Goal: Information Seeking & Learning: Learn about a topic

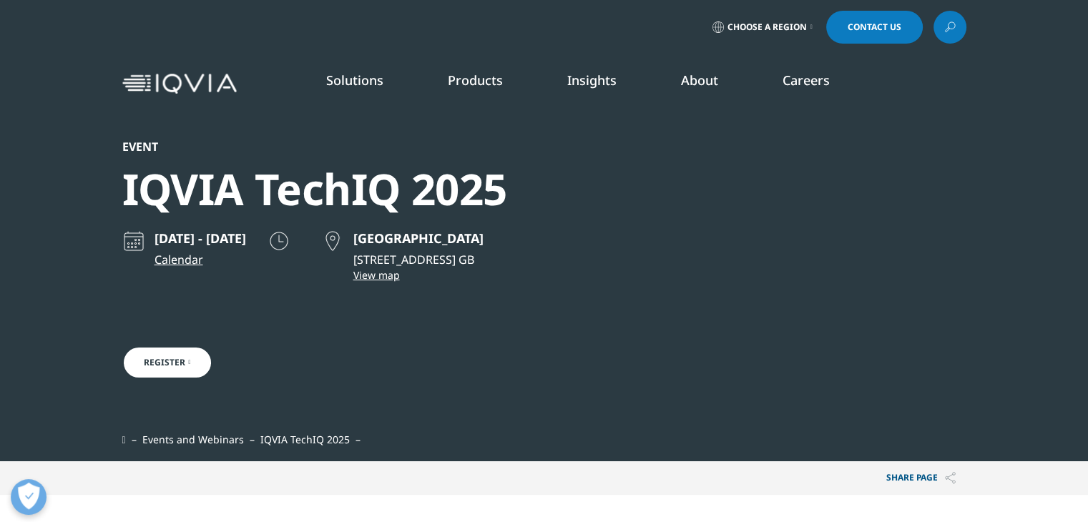
scroll to position [457, 844]
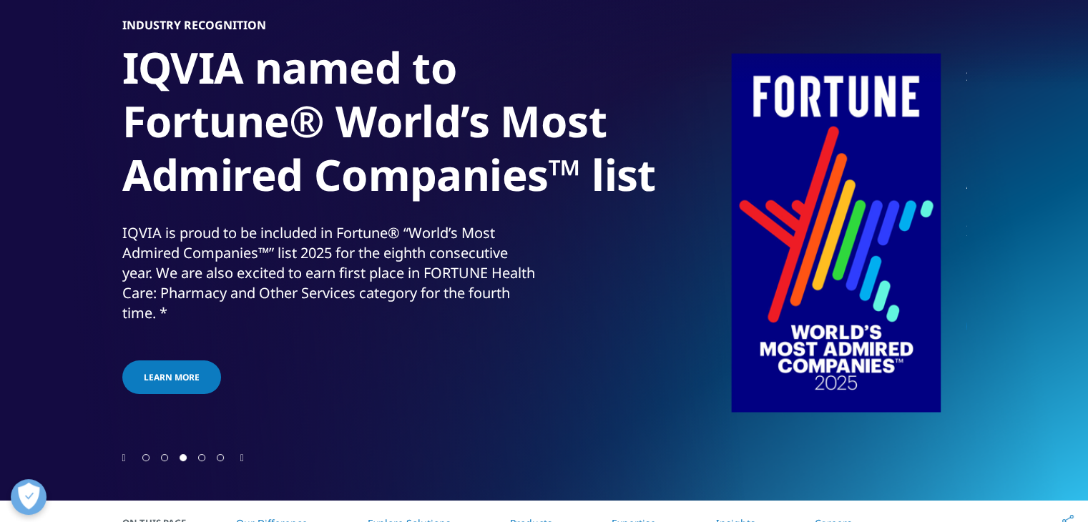
click at [118, 461] on div at bounding box center [544, 179] width 1088 height 644
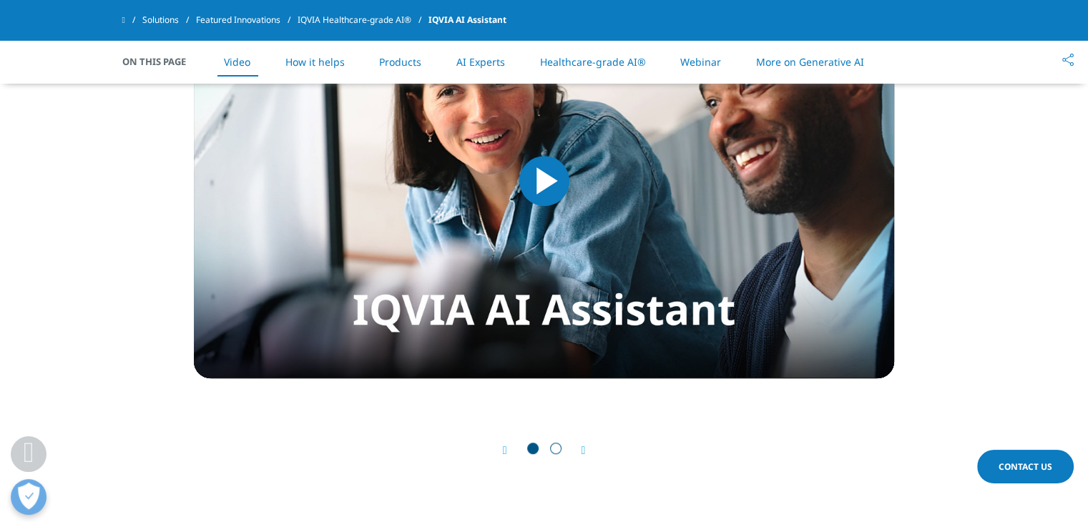
scroll to position [853, 0]
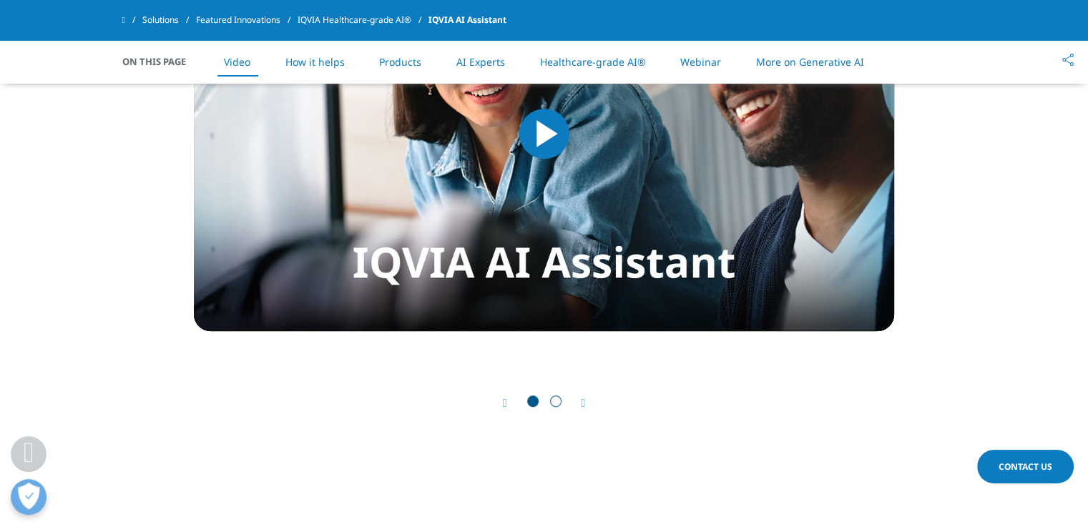
click at [555, 398] on span "Go to slide 2" at bounding box center [555, 400] width 11 height 11
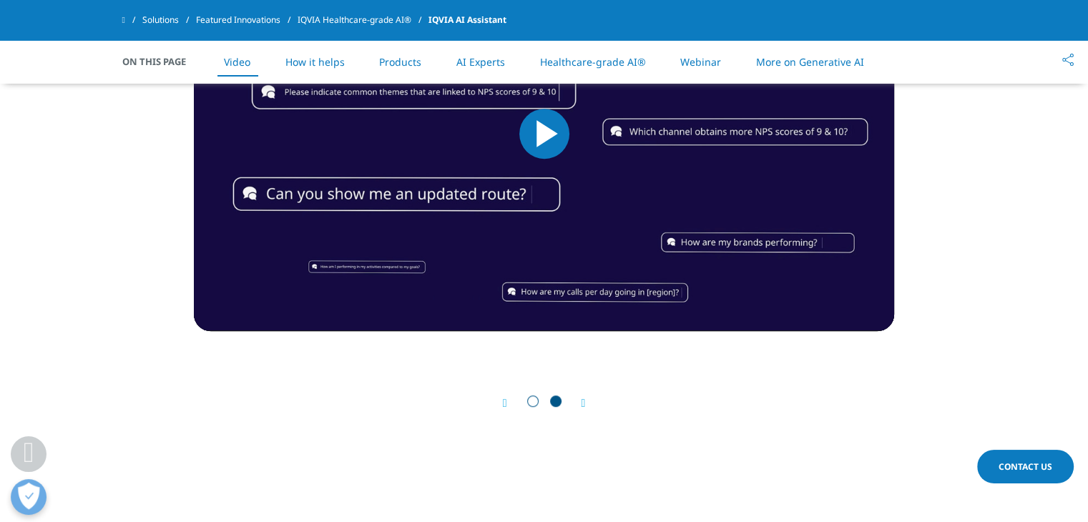
click at [535, 401] on span "Go to slide 1" at bounding box center [532, 400] width 11 height 11
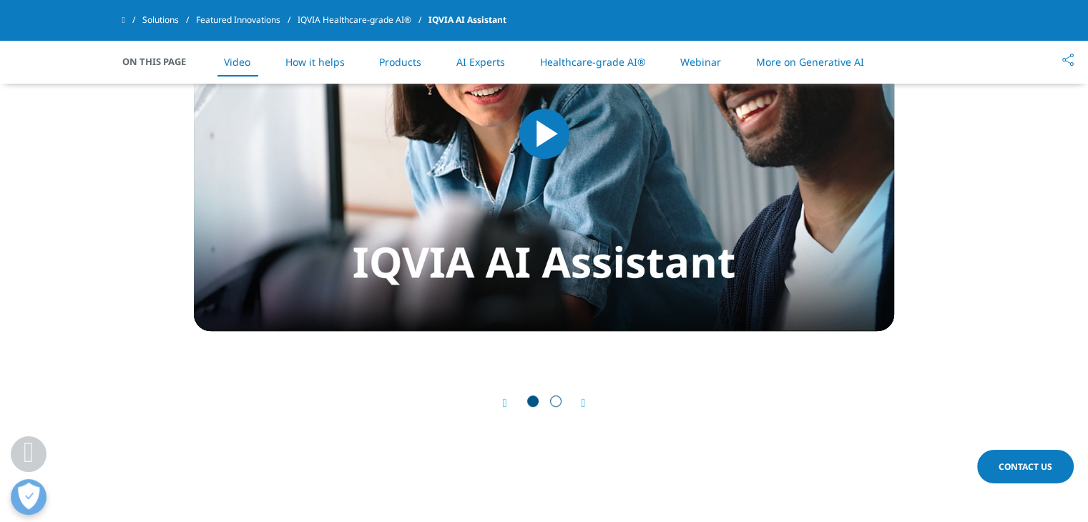
click at [544, 134] on span "Video Player" at bounding box center [544, 134] width 0 height 0
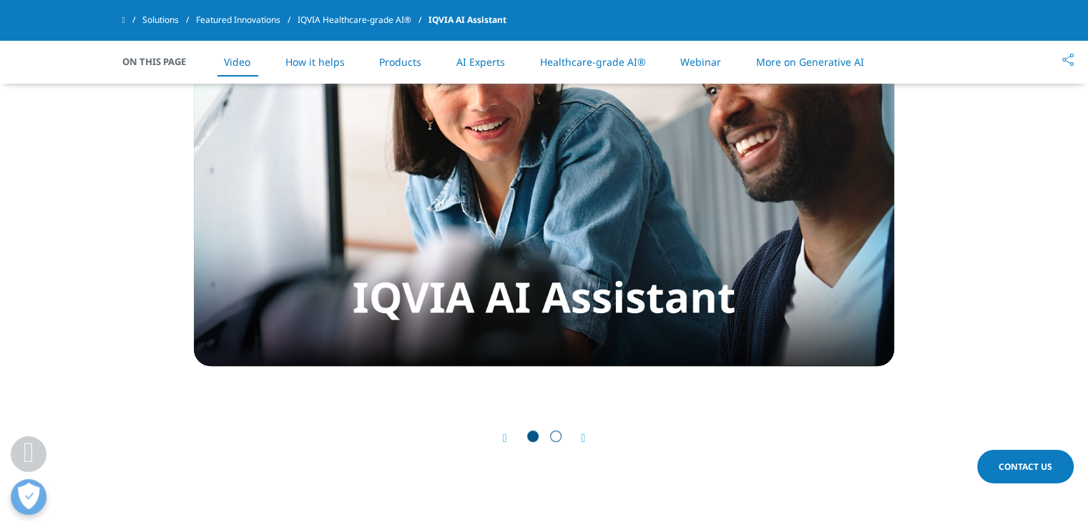
scroll to position [827, 0]
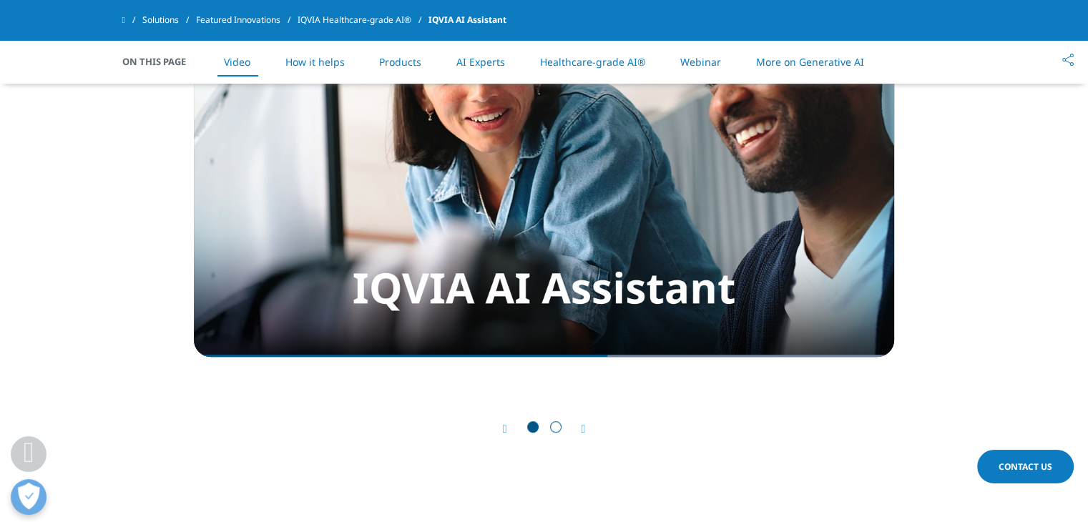
click at [559, 427] on span "Go to slide 2" at bounding box center [555, 426] width 11 height 11
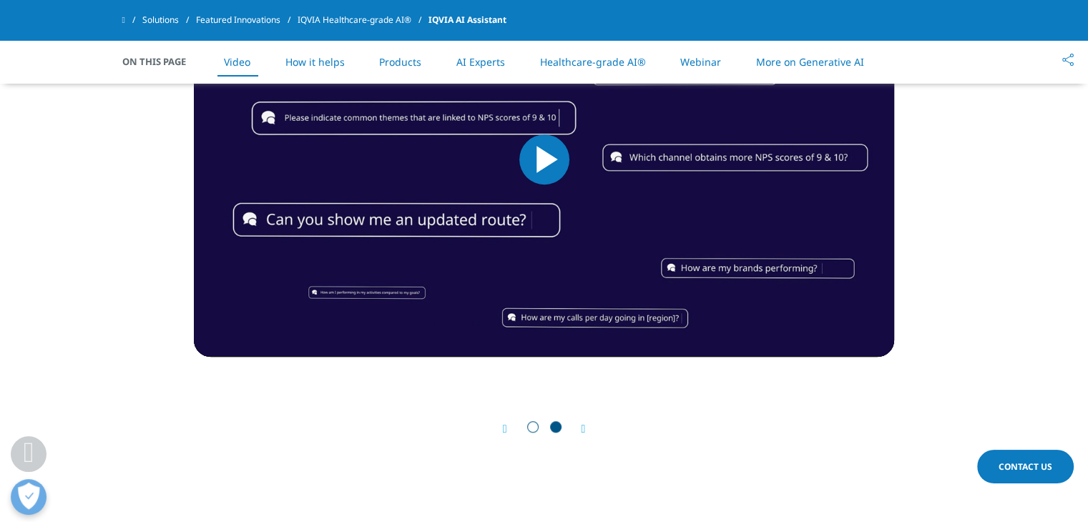
click at [544, 159] on span "Video Player" at bounding box center [544, 159] width 0 height 0
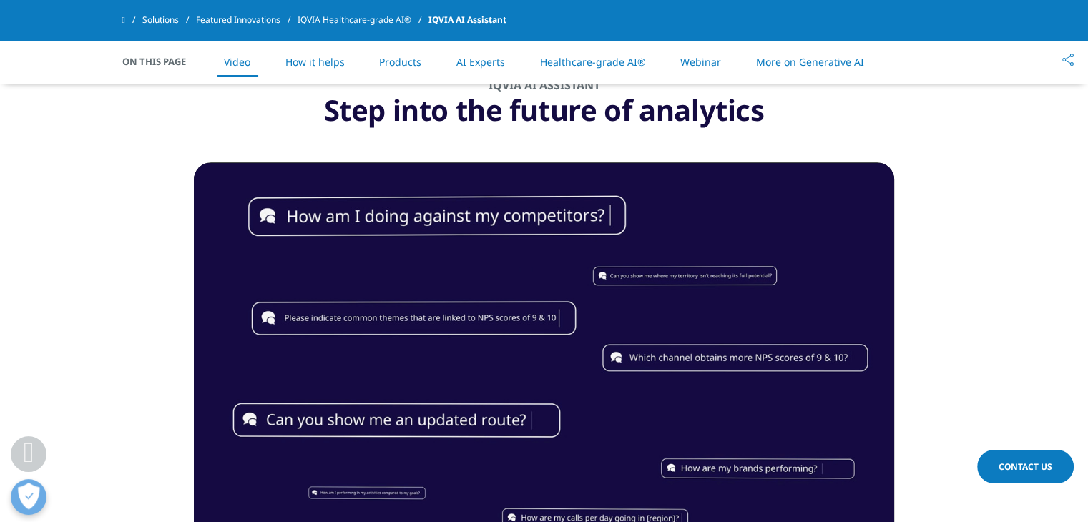
scroll to position [709, 0]
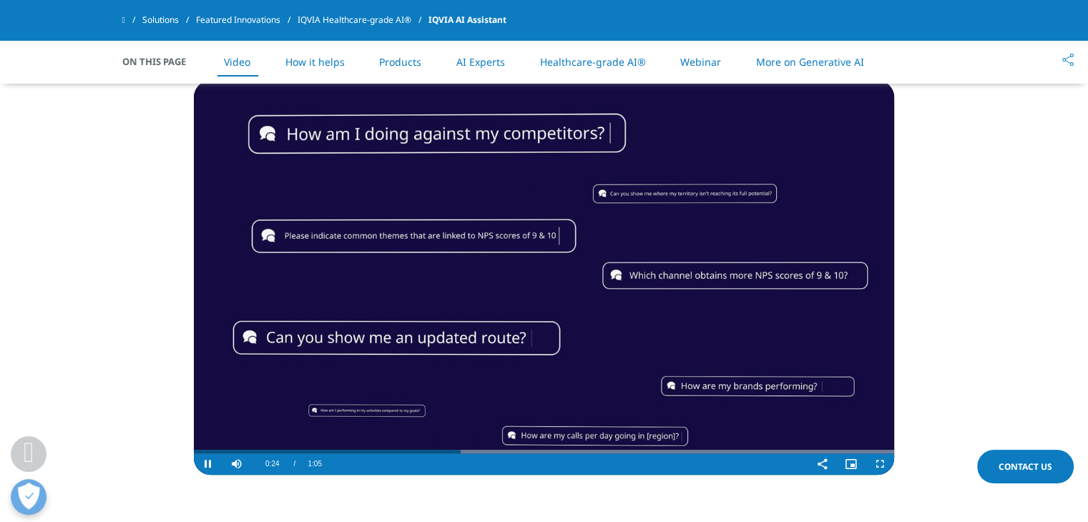
click at [817, 224] on video "Video Player" at bounding box center [544, 277] width 700 height 395
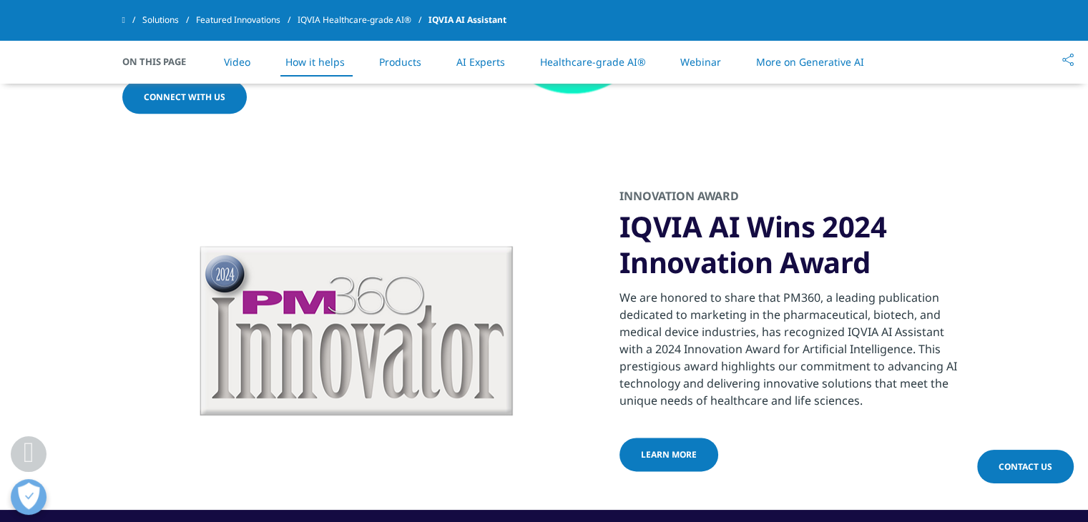
scroll to position [1651, 0]
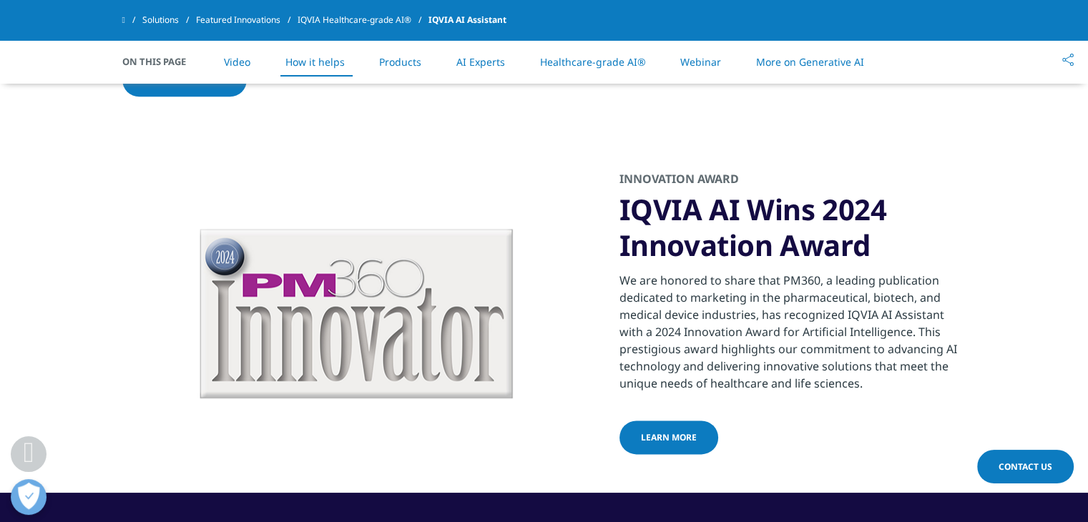
click at [671, 431] on span "Learn more" at bounding box center [669, 437] width 56 height 12
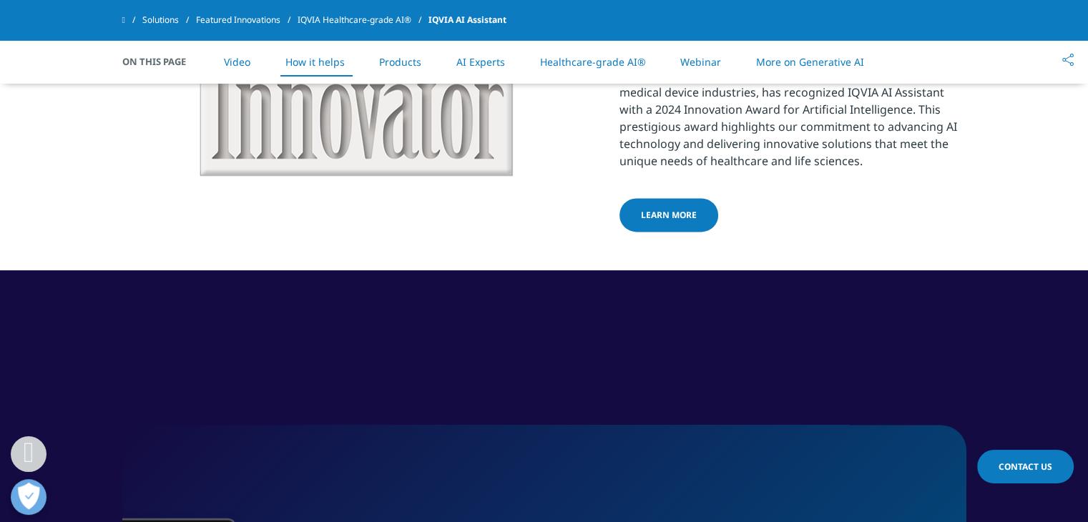
scroll to position [1651, 0]
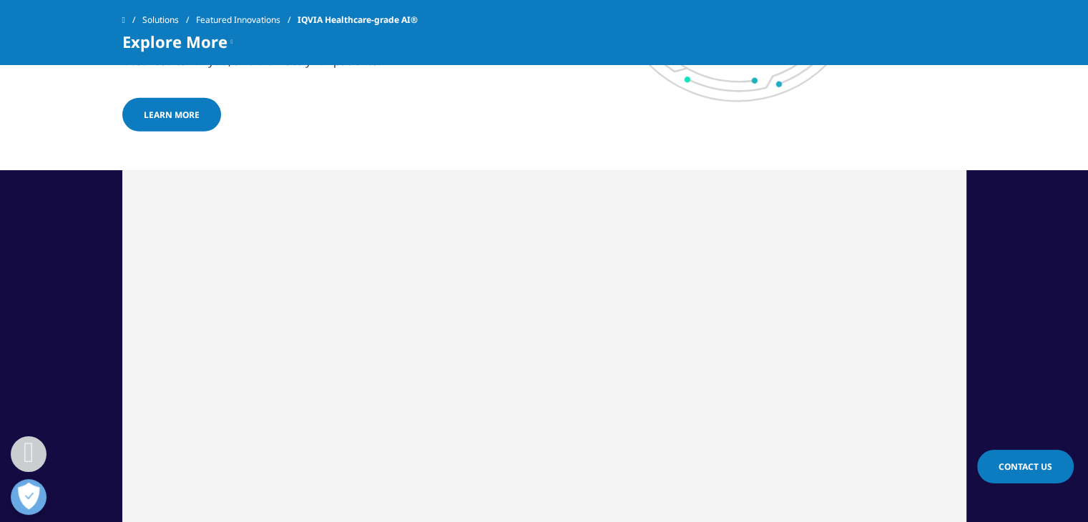
scroll to position [4177, 0]
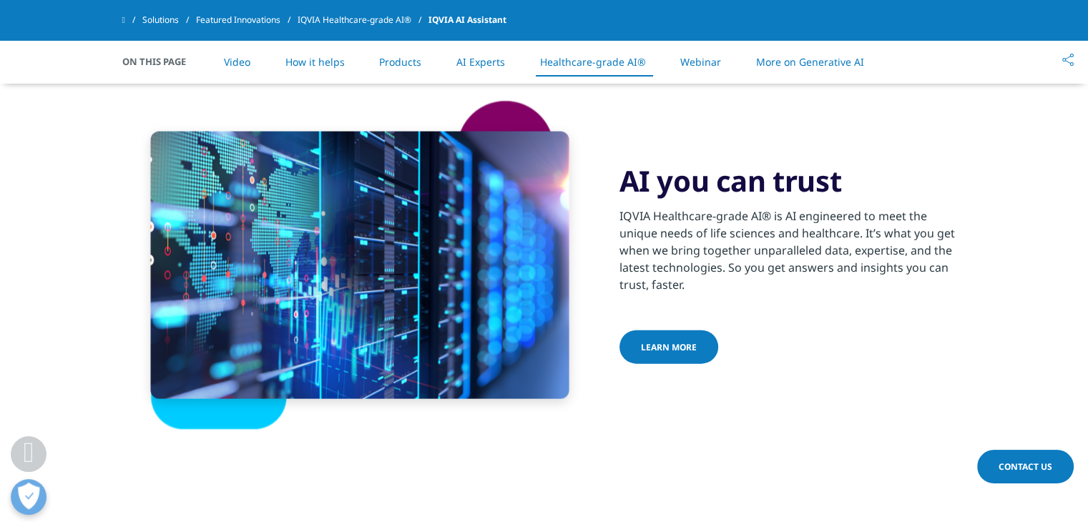
click at [792, 62] on link "More on Generative AI" at bounding box center [810, 62] width 108 height 14
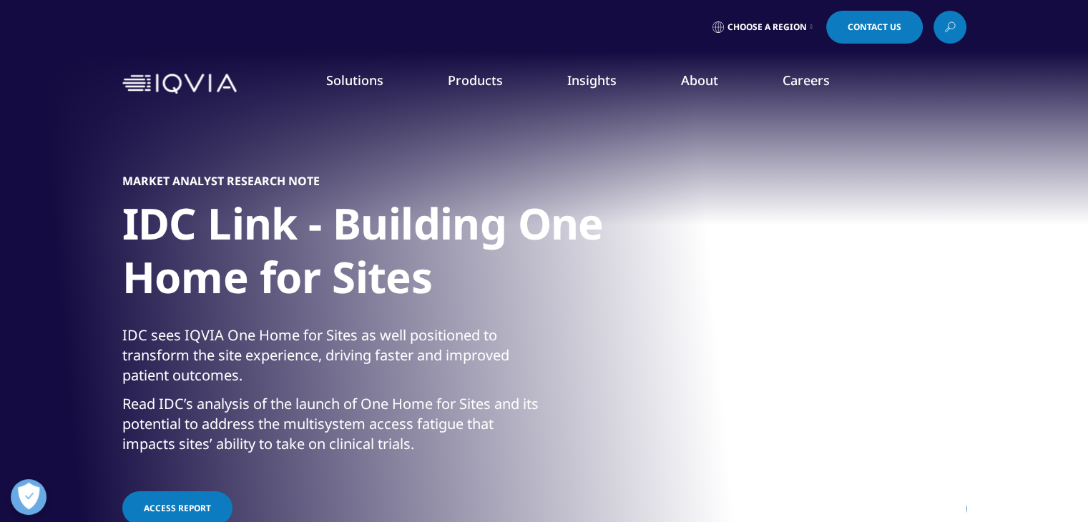
click at [131, 83] on img at bounding box center [179, 84] width 114 height 21
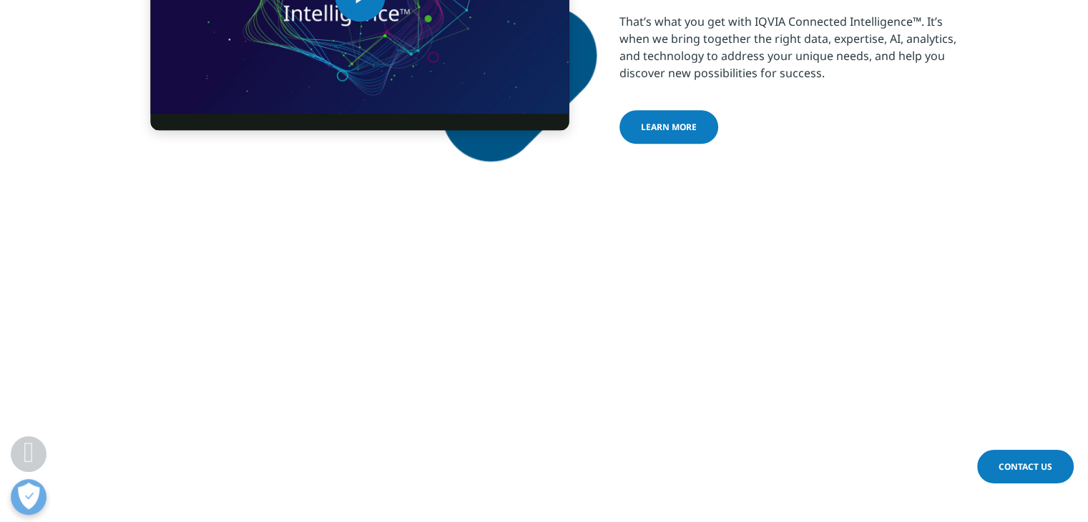
scroll to position [591, 0]
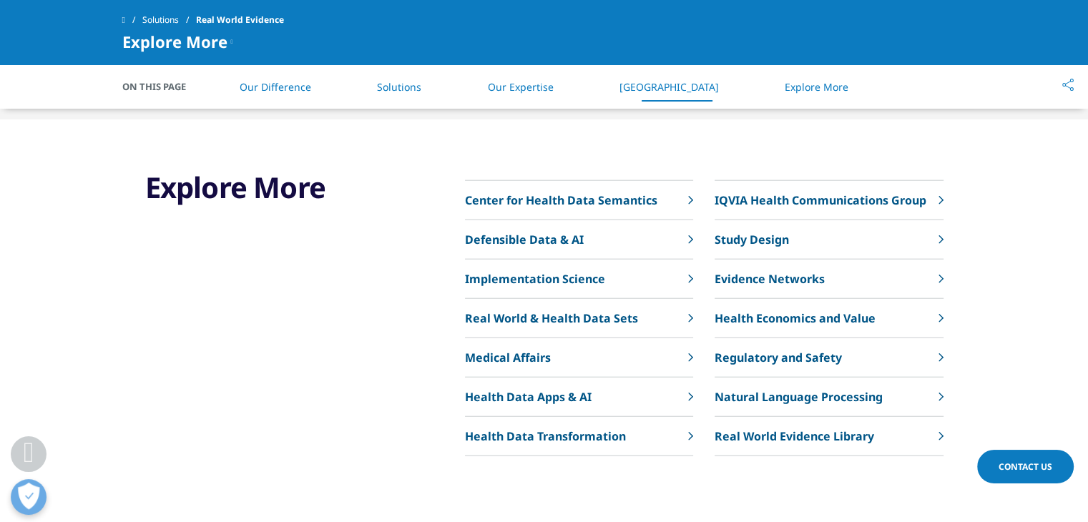
scroll to position [3432, 0]
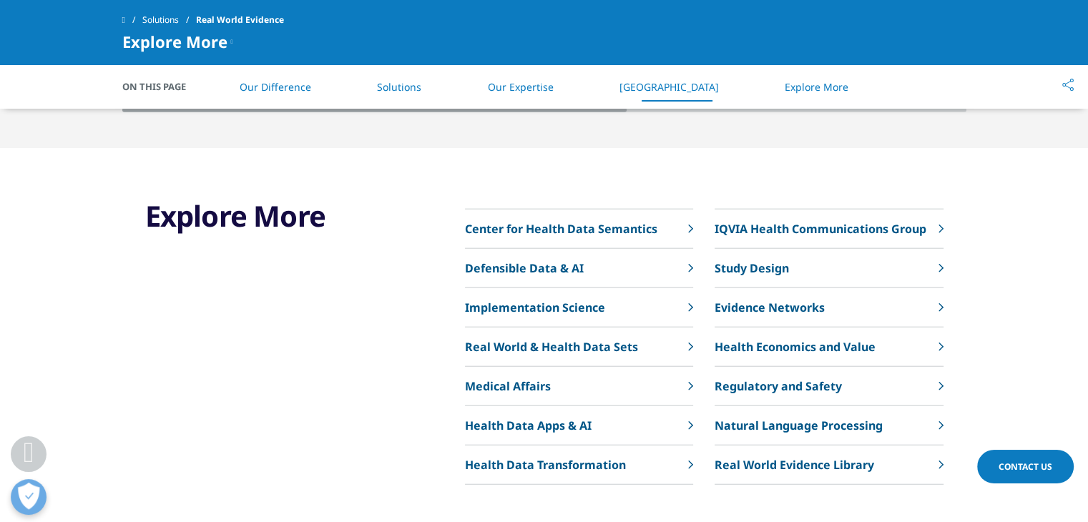
click at [654, 416] on link "Health Data Apps & AI" at bounding box center [579, 425] width 228 height 39
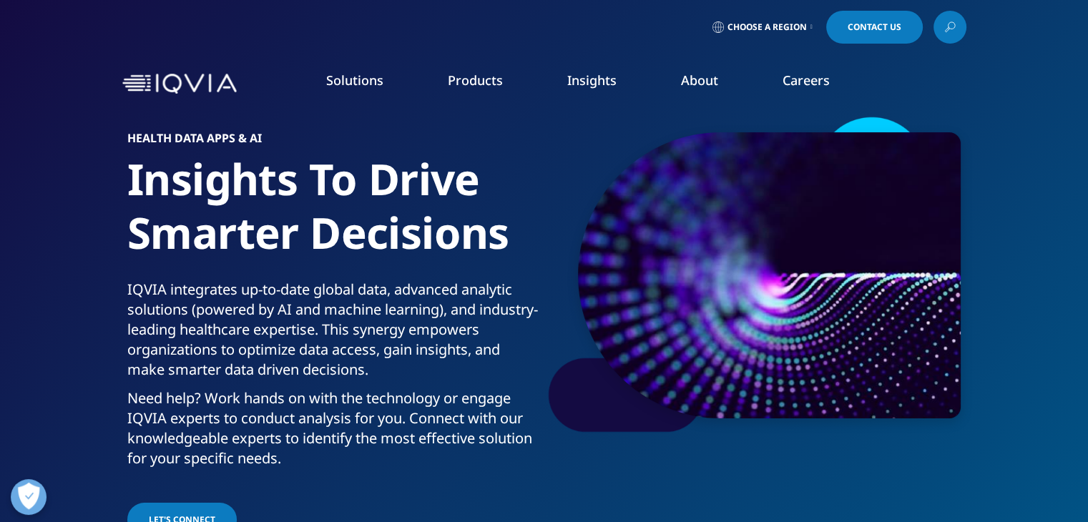
click at [832, 313] on link "GI & Hepatology" at bounding box center [949, 317] width 256 height 16
click at [348, 84] on link "Solutions" at bounding box center [354, 80] width 57 height 17
click at [836, 232] on link "Cardiovascular" at bounding box center [949, 235] width 256 height 16
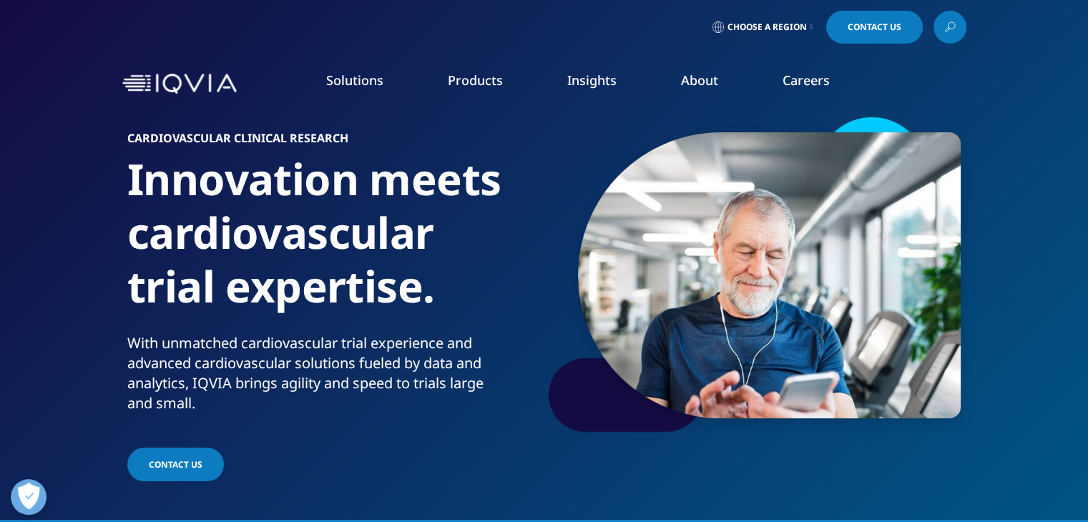
click at [466, 87] on link "Products" at bounding box center [475, 80] width 55 height 17
click at [484, 84] on link "Products" at bounding box center [475, 80] width 55 height 17
click at [844, 363] on link "Market Access Insights" at bounding box center [954, 365] width 252 height 16
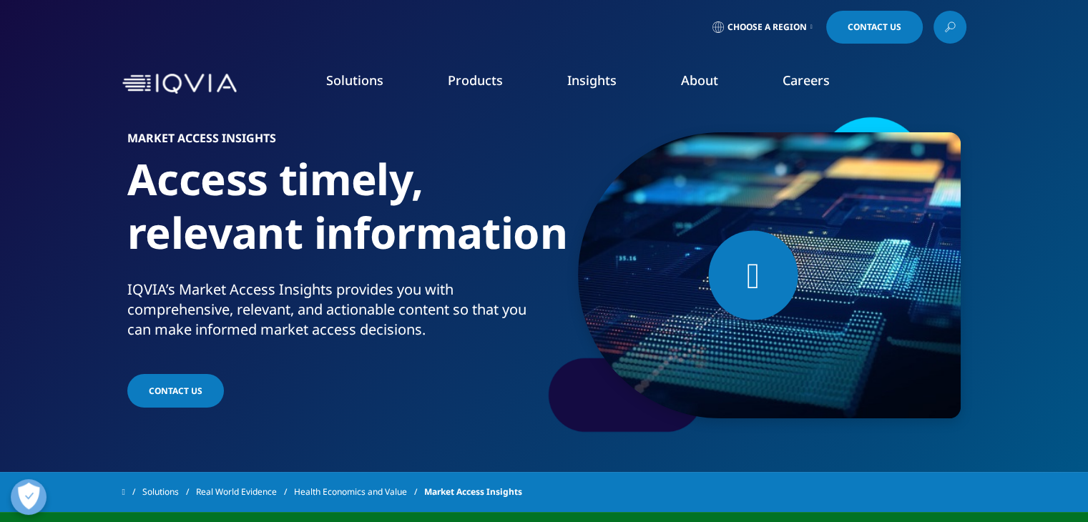
click at [863, 175] on link "Health Data Apps & AI" at bounding box center [954, 180] width 252 height 16
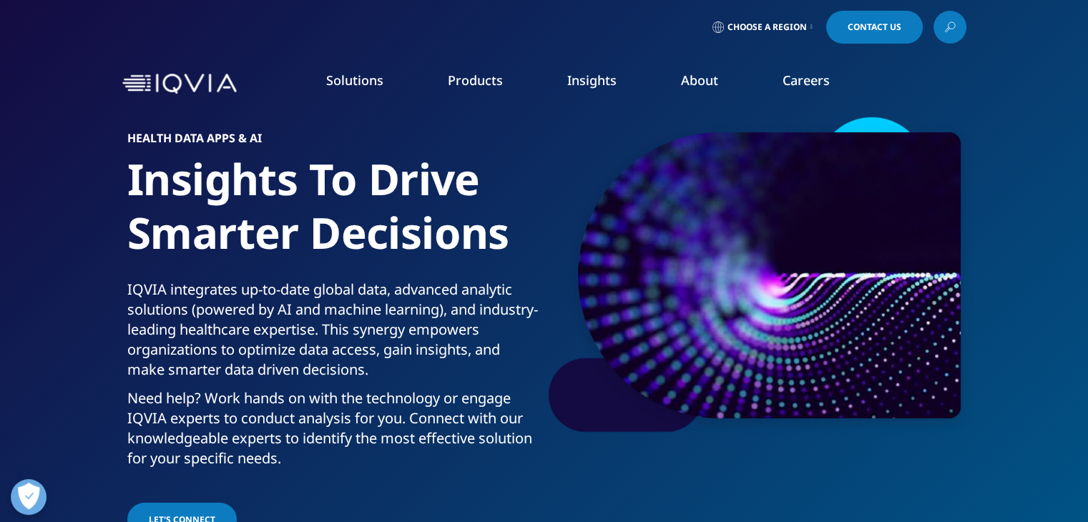
click at [118, 265] on link "DISCOVER INSIGHTS" at bounding box center [135, 262] width 212 height 12
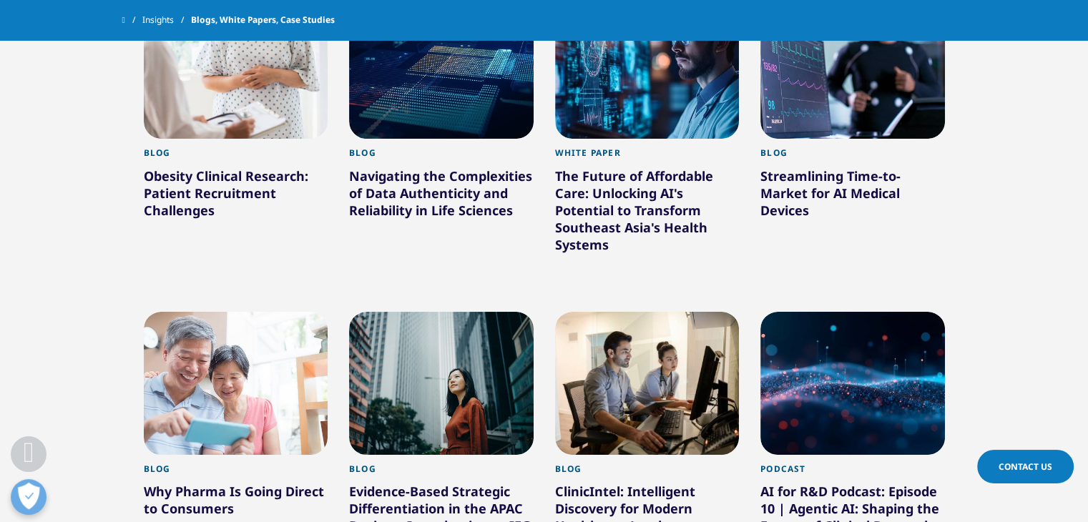
scroll to position [998, 0]
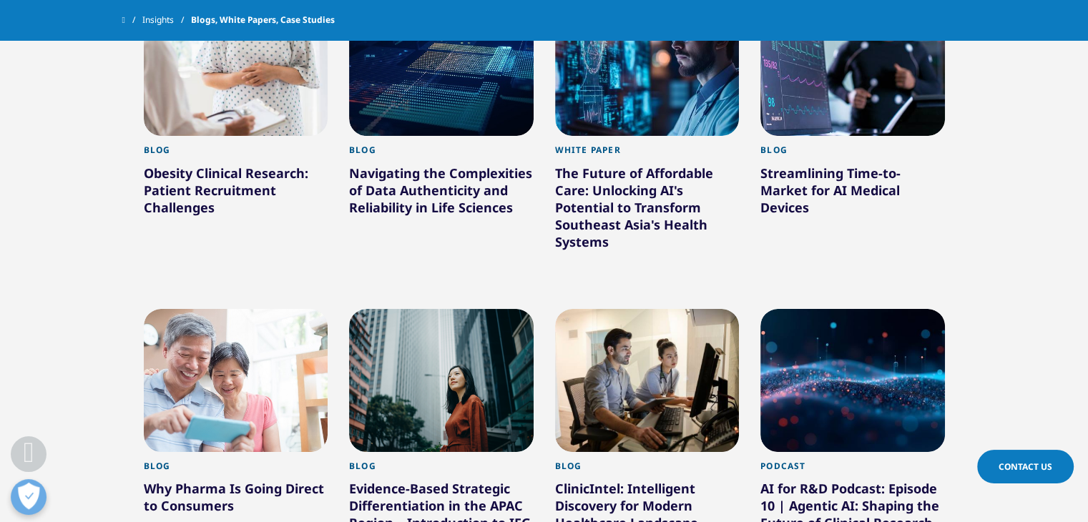
click at [864, 391] on div at bounding box center [852, 380] width 185 height 143
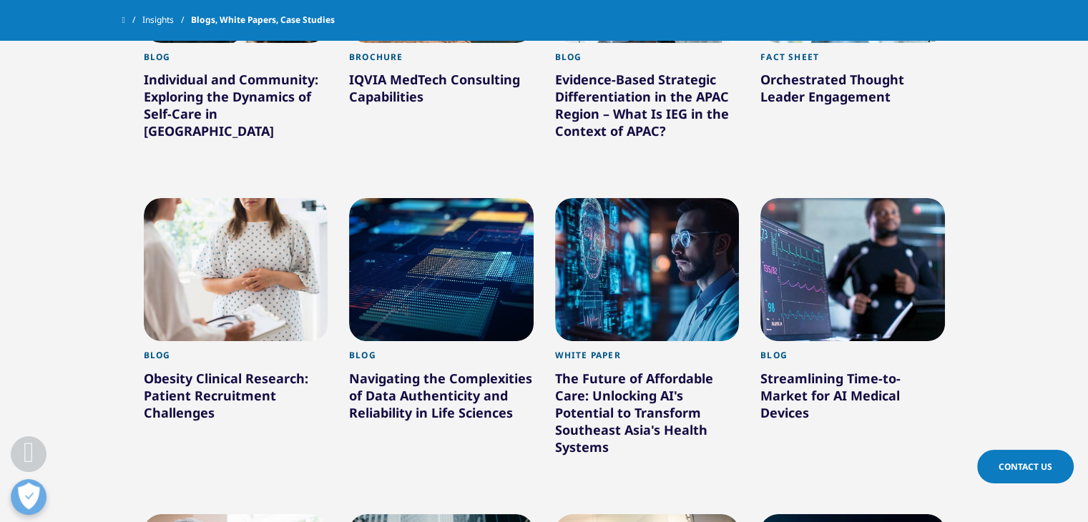
scroll to position [795, 0]
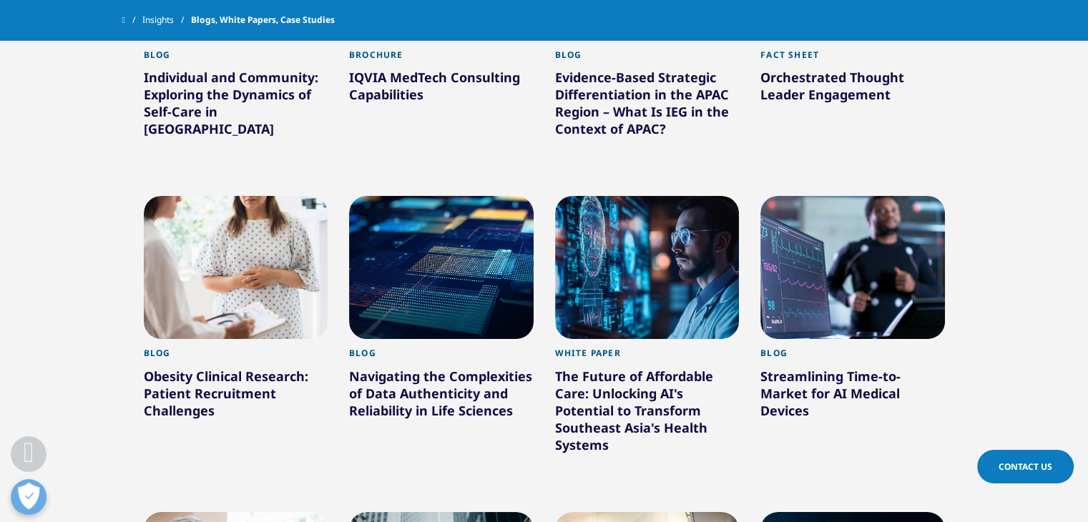
click at [652, 247] on div at bounding box center [647, 267] width 185 height 143
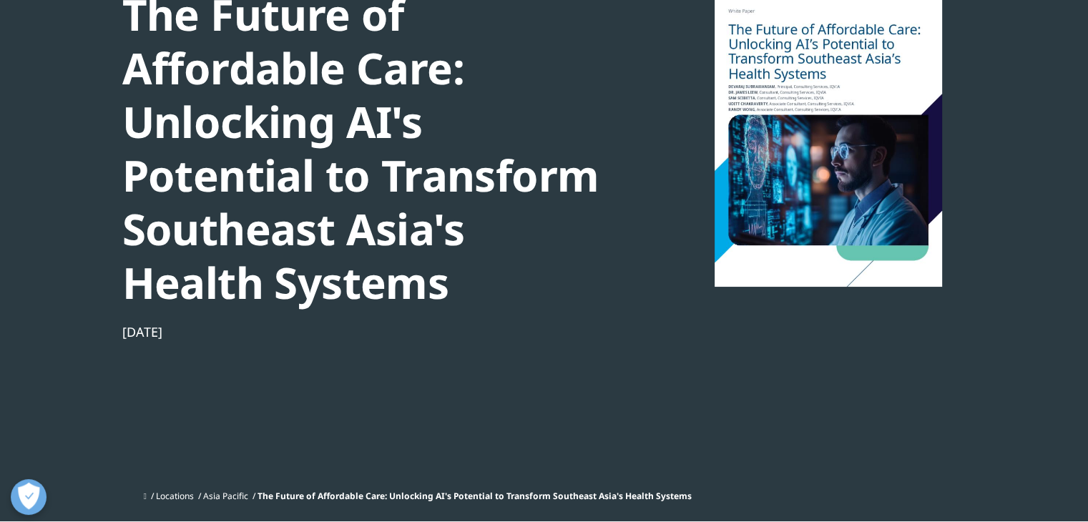
scroll to position [195, 0]
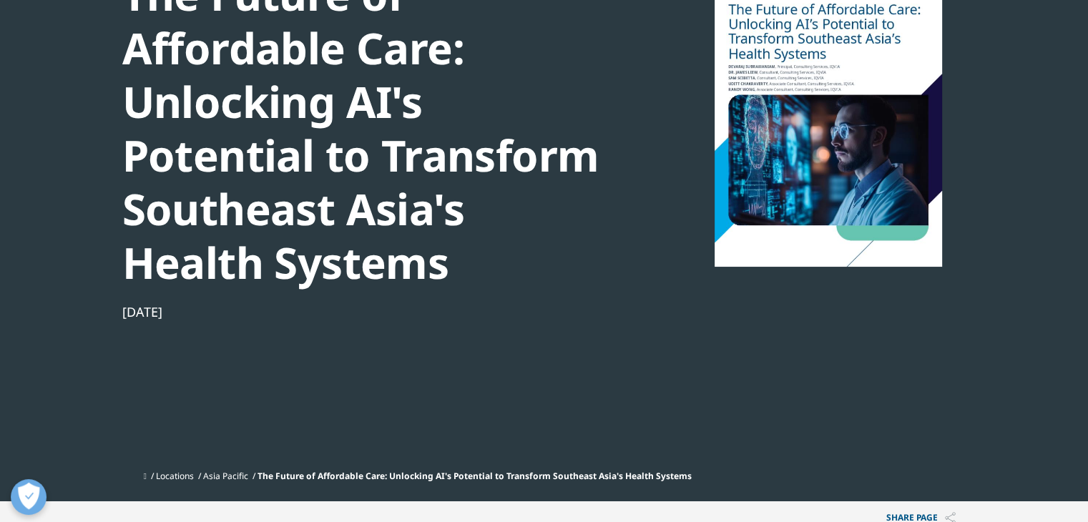
click at [873, 157] on div at bounding box center [828, 106] width 276 height 322
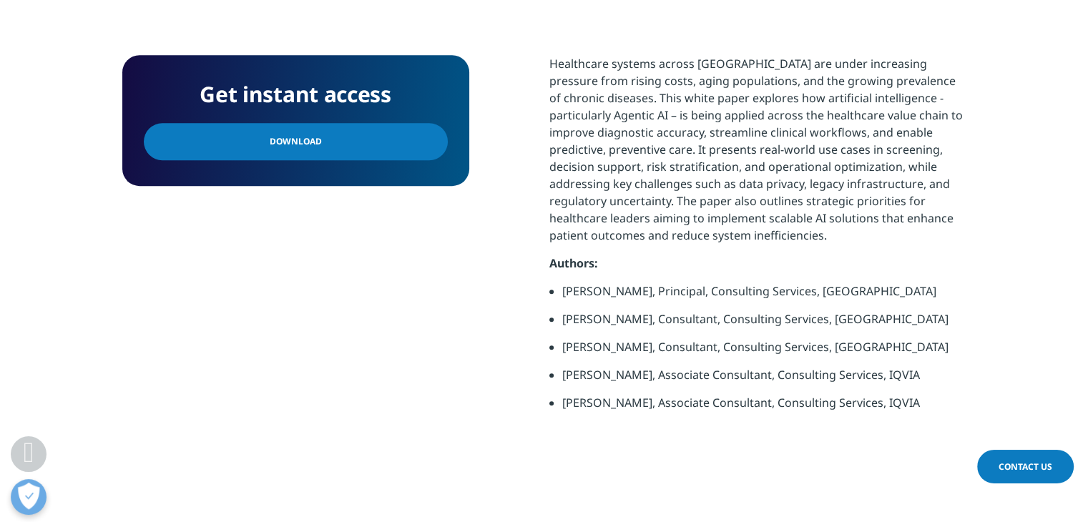
scroll to position [725, 0]
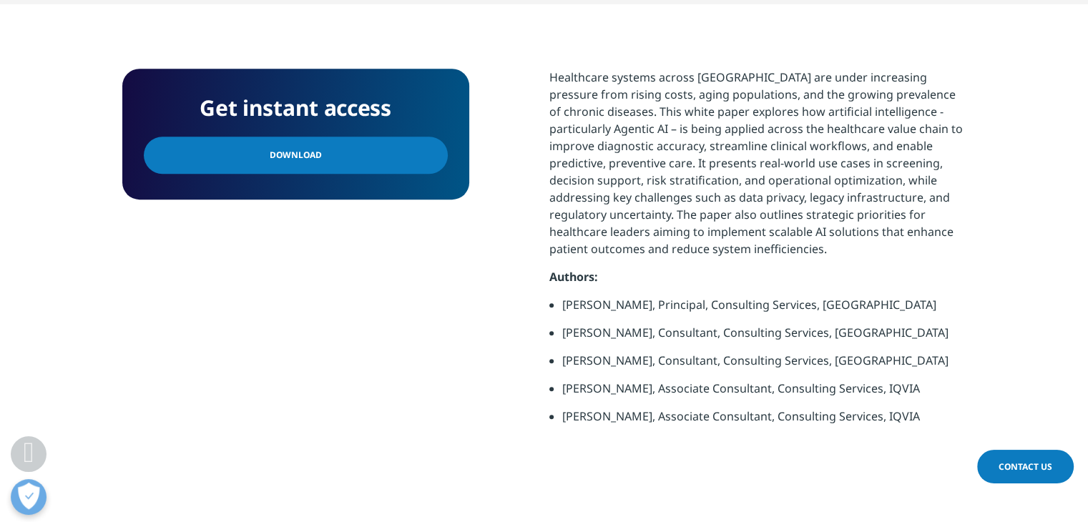
click at [244, 157] on link "Download" at bounding box center [296, 155] width 304 height 37
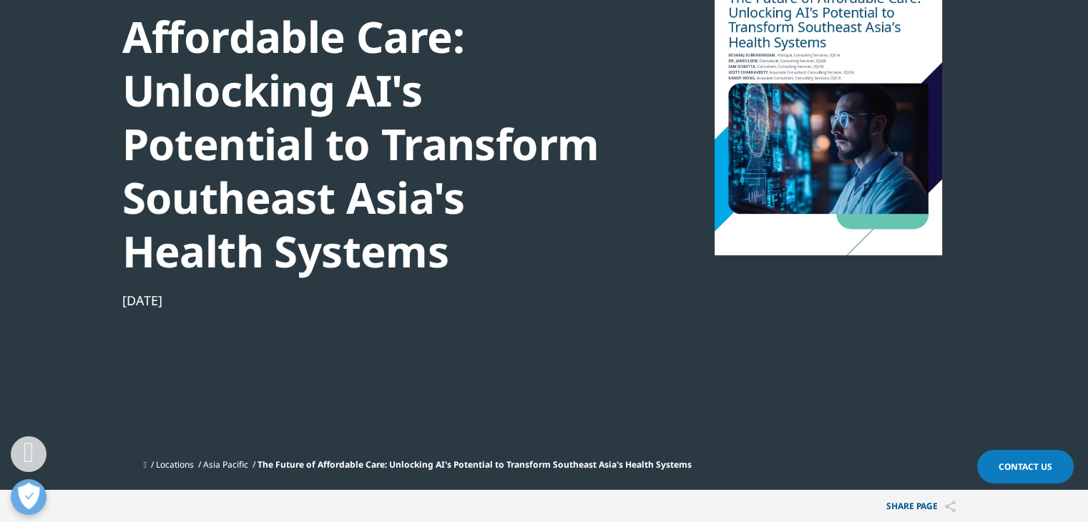
scroll to position [0, 0]
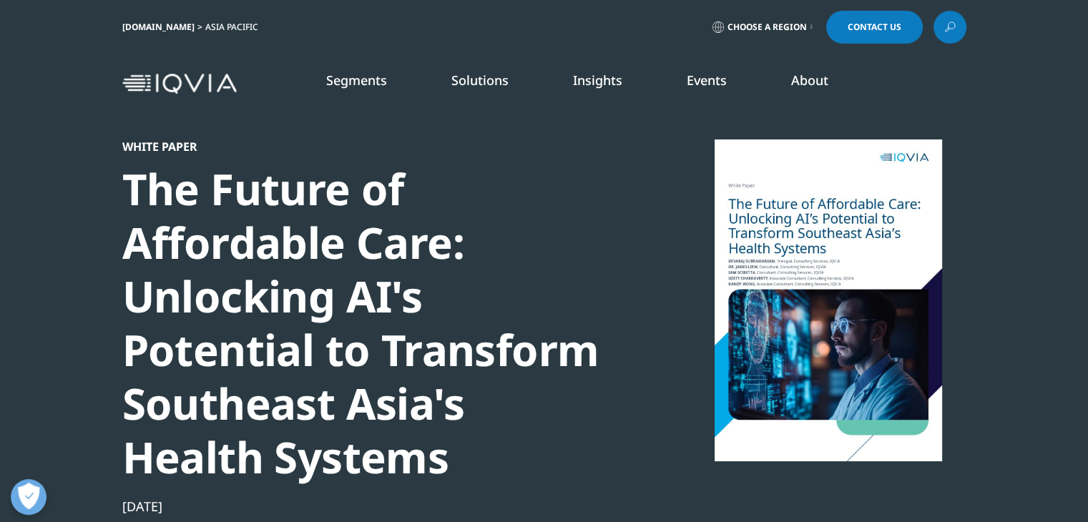
click at [361, 232] on p "Explore our library of insights, thought leadership, and the latest topics & tr…" at bounding box center [353, 226] width 197 height 60
click at [327, 265] on link "Discover Insights" at bounding box center [361, 262] width 212 height 12
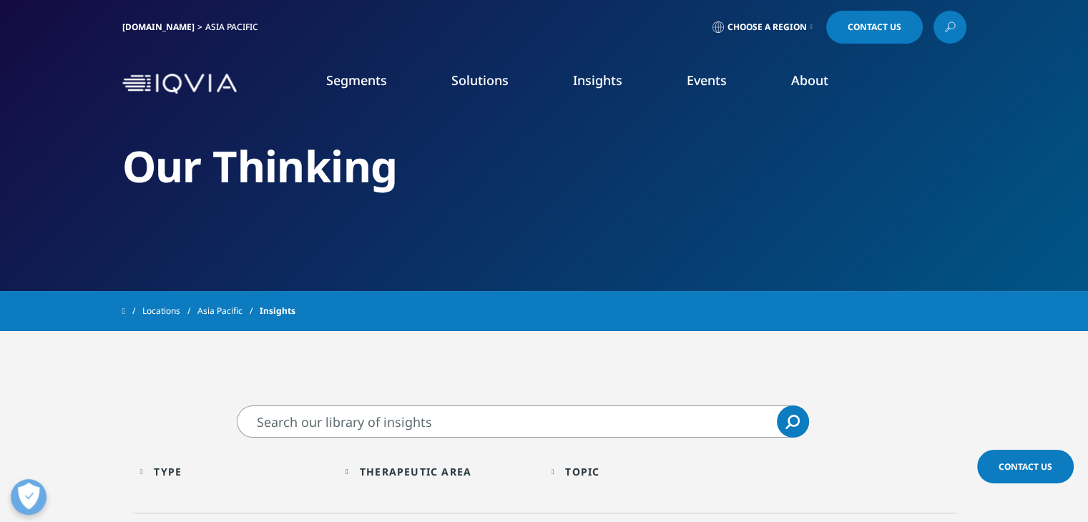
click at [819, 89] on li "About Newsroom Read the latest updates and press releases. Learn More Career Op…" at bounding box center [810, 95] width 102 height 46
click at [813, 84] on link "About" at bounding box center [809, 80] width 37 height 17
click at [49, 227] on link "Learn More" at bounding box center [103, 229] width 164 height 12
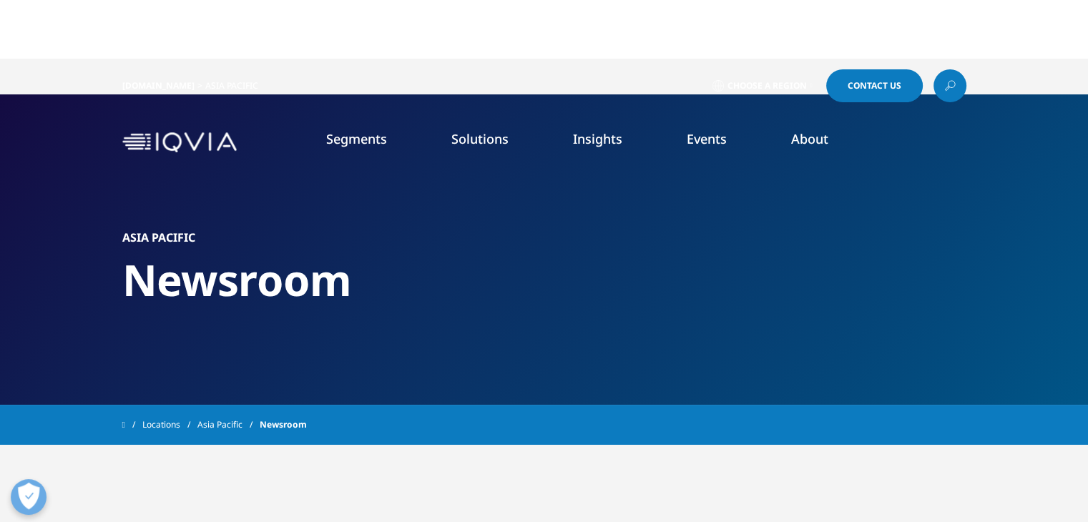
click at [230, 419] on link "Asia Pacific" at bounding box center [228, 425] width 62 height 26
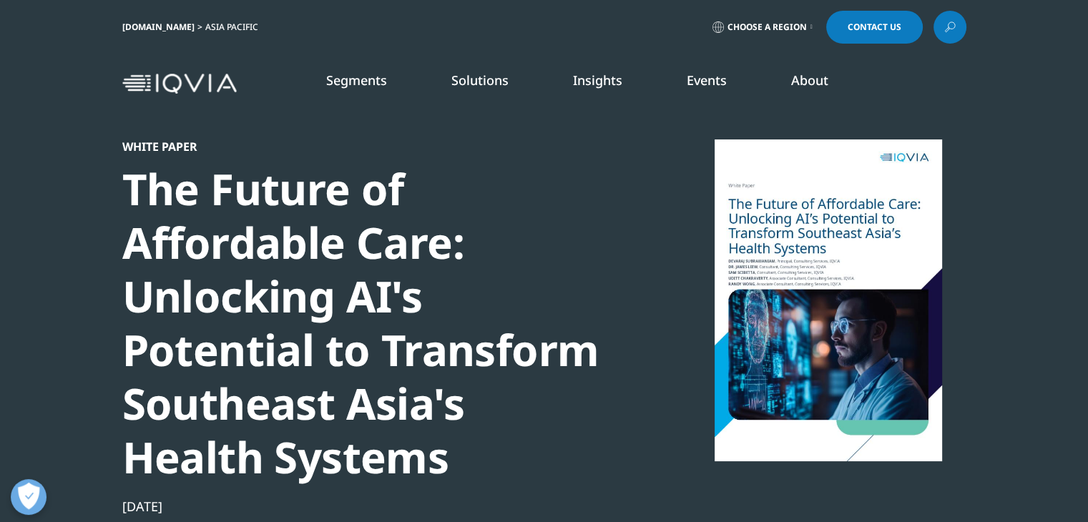
scroll to position [403, 844]
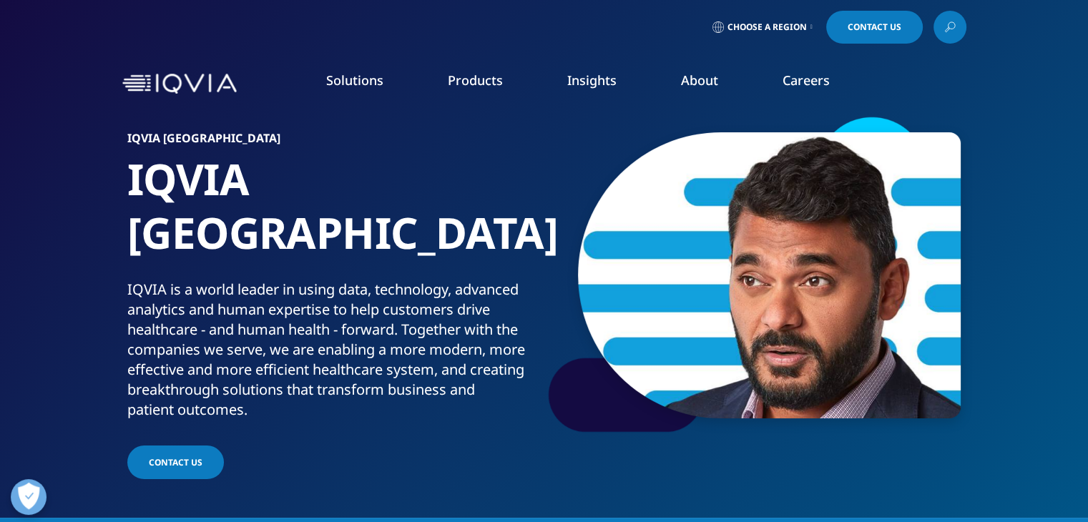
click at [69, 186] on link "Overview" at bounding box center [151, 180] width 245 height 16
